Goal: Task Accomplishment & Management: Complete application form

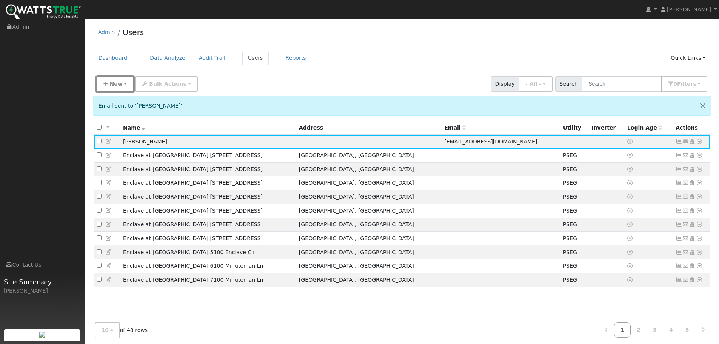
click at [110, 83] on span "New" at bounding box center [115, 84] width 13 height 6
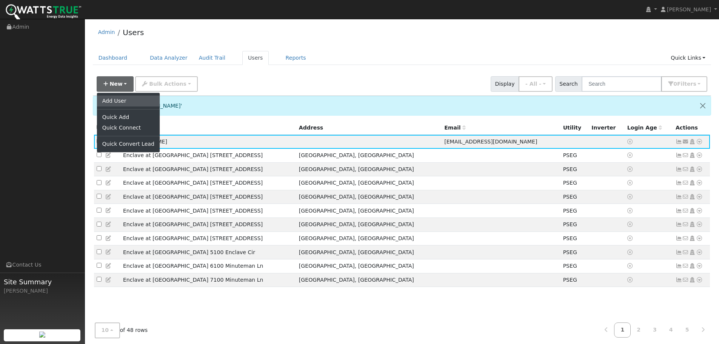
click at [111, 99] on link "Add User" at bounding box center [128, 101] width 63 height 11
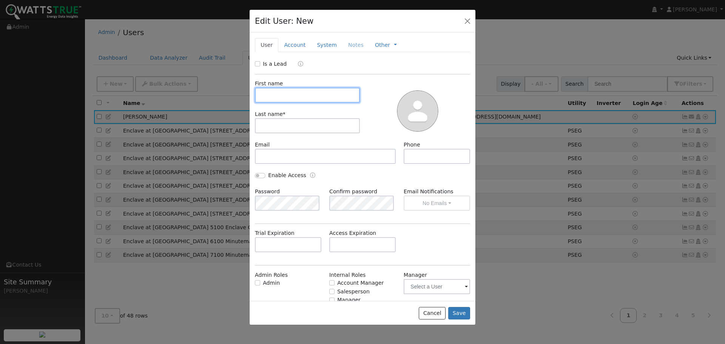
paste input "[PERSON_NAME]"
type input "[PERSON_NAME]"
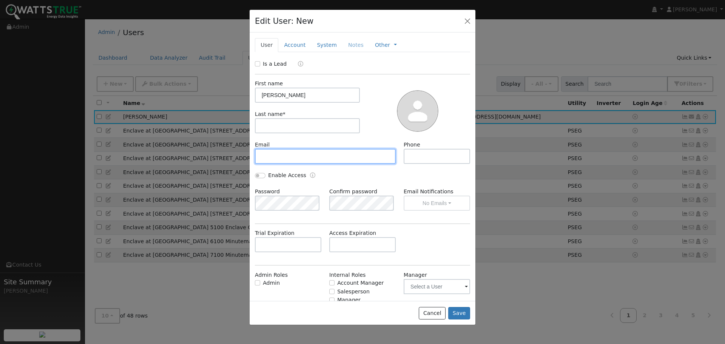
click at [308, 156] on input "text" at bounding box center [325, 156] width 141 height 15
paste input "[EMAIL_ADDRESS][DOMAIN_NAME]"
type input "[EMAIL_ADDRESS][DOMAIN_NAME]"
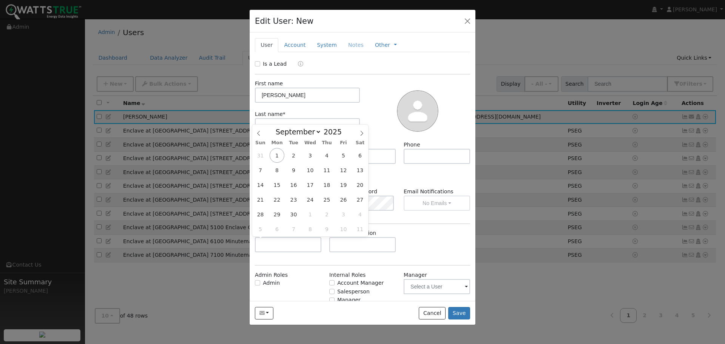
click at [375, 87] on div at bounding box center [417, 110] width 110 height 61
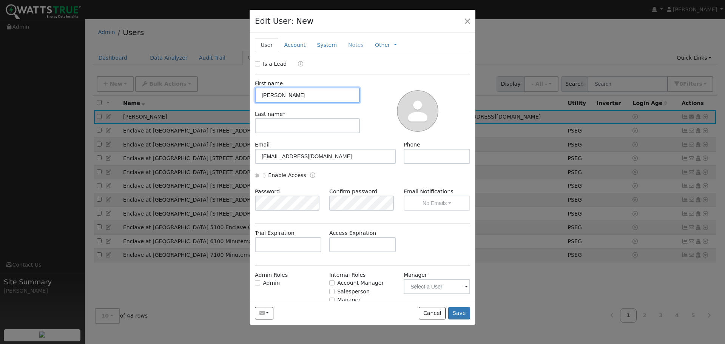
drag, startPoint x: 299, startPoint y: 96, endPoint x: 276, endPoint y: 95, distance: 22.7
click at [276, 95] on input "[PERSON_NAME]" at bounding box center [307, 95] width 105 height 15
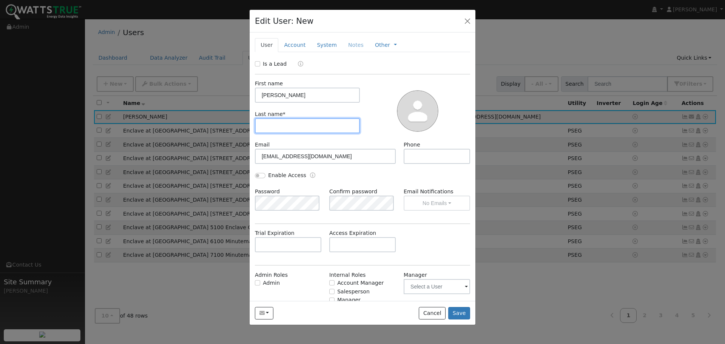
click at [264, 122] on input "text" at bounding box center [307, 125] width 105 height 15
paste input "Voyiatzis"
type input "Voyiatzis"
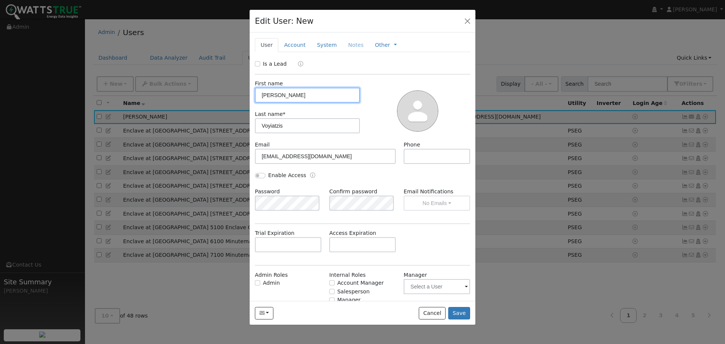
click at [307, 93] on input "[PERSON_NAME]" at bounding box center [307, 95] width 105 height 15
type input "[PERSON_NAME]"
click at [459, 313] on button "Save" at bounding box center [459, 313] width 22 height 13
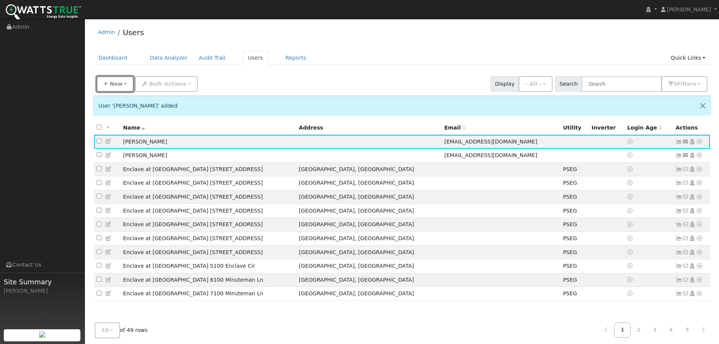
click at [118, 87] on span "New" at bounding box center [115, 84] width 13 height 6
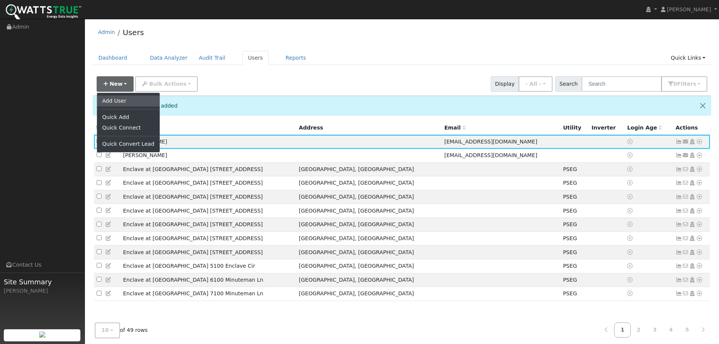
click at [120, 100] on link "Add User" at bounding box center [128, 101] width 63 height 11
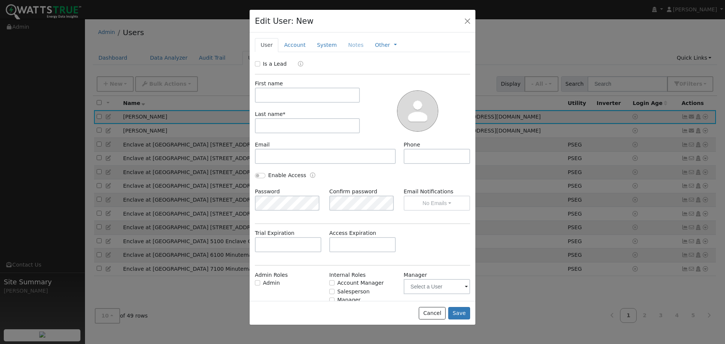
click at [282, 166] on div "Email Phone" at bounding box center [362, 156] width 223 height 31
click at [286, 153] on input "text" at bounding box center [325, 156] width 141 height 15
paste input "[EMAIL_ADDRESS][DOMAIN_NAME]"
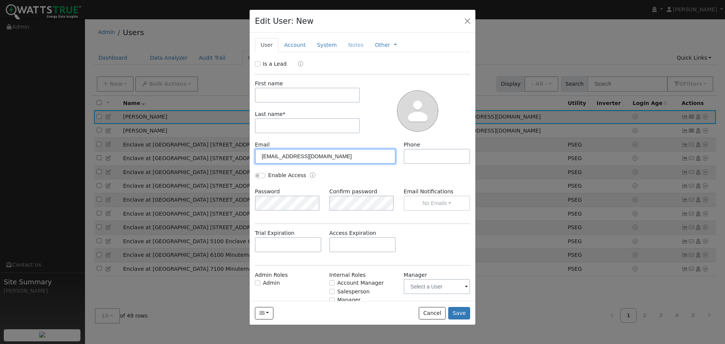
type input "[EMAIL_ADDRESS][DOMAIN_NAME]"
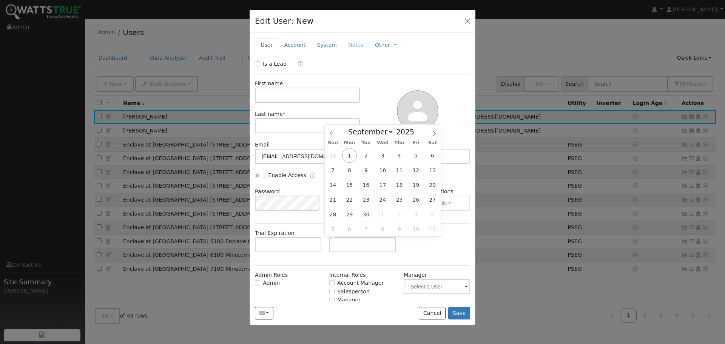
click at [429, 68] on div "Is a Lead" at bounding box center [362, 64] width 223 height 9
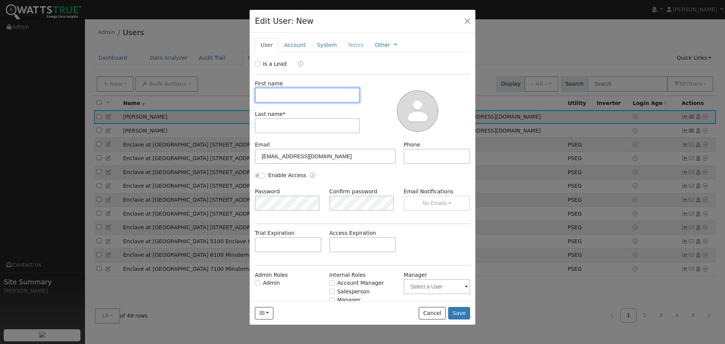
click at [280, 93] on input "text" at bounding box center [307, 95] width 105 height 15
paste input "[PERSON_NAME]"
type input "[PERSON_NAME]"
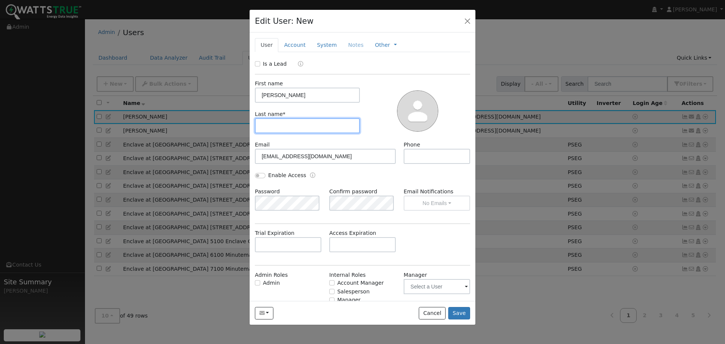
click at [286, 132] on input "text" at bounding box center [307, 125] width 105 height 15
paste input "[PERSON_NAME]"
drag, startPoint x: 281, startPoint y: 125, endPoint x: 229, endPoint y: 128, distance: 51.8
click at [0, 0] on div "Edit User: New Select an Ac... New Account Nickname Cancel Create Are you sure …" at bounding box center [0, 0] width 0 height 0
type input "[PERSON_NAME]"
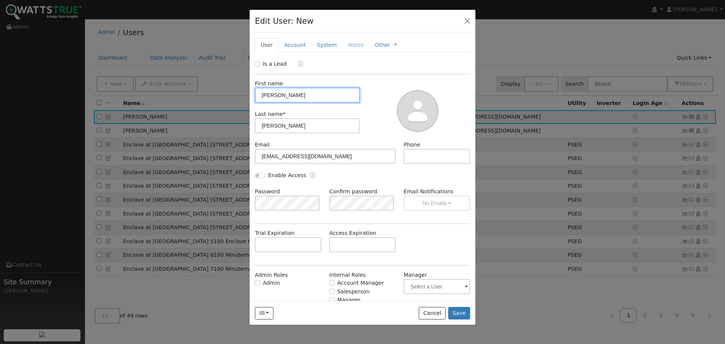
click at [311, 94] on input "[PERSON_NAME]" at bounding box center [307, 95] width 105 height 15
type input "[PERSON_NAME]"
click at [459, 315] on button "Save" at bounding box center [459, 313] width 22 height 13
